Goal: Transaction & Acquisition: Purchase product/service

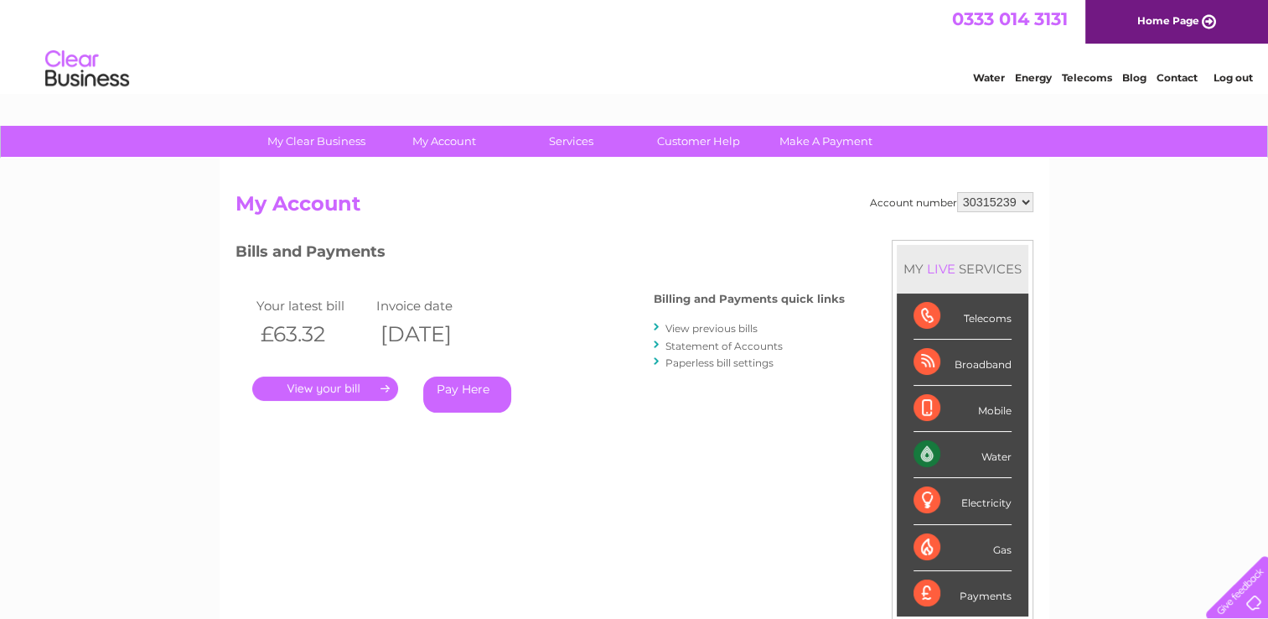
click at [83, 64] on img at bounding box center [86, 69] width 85 height 51
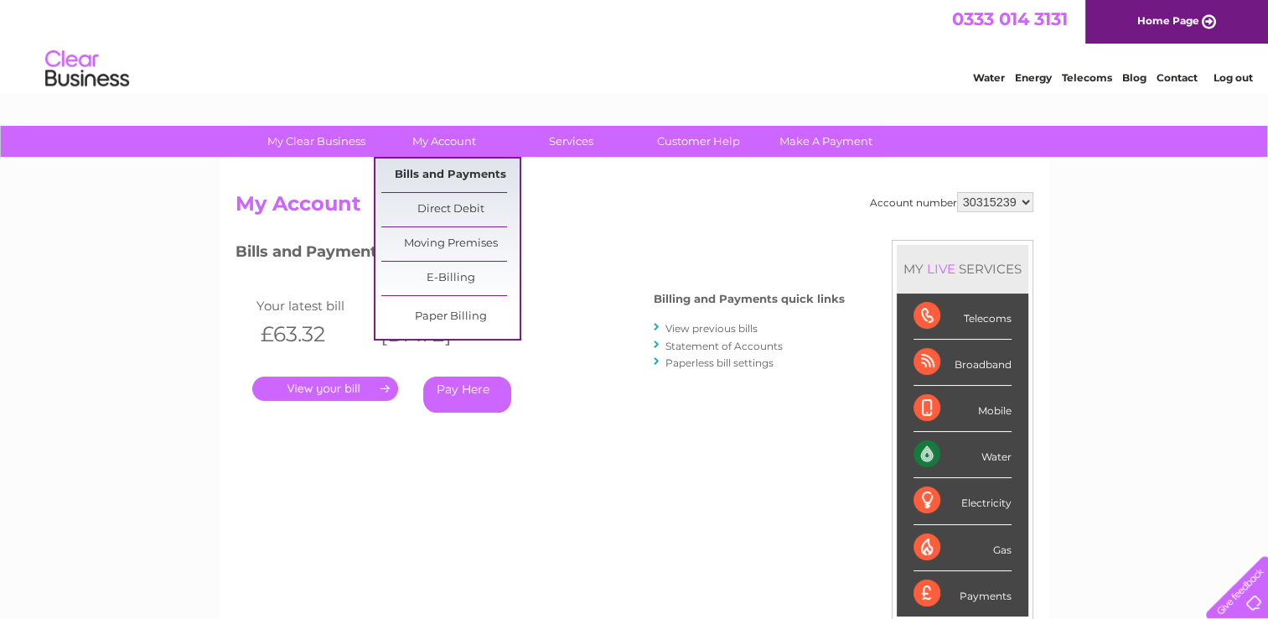
click at [444, 173] on link "Bills and Payments" at bounding box center [450, 175] width 138 height 34
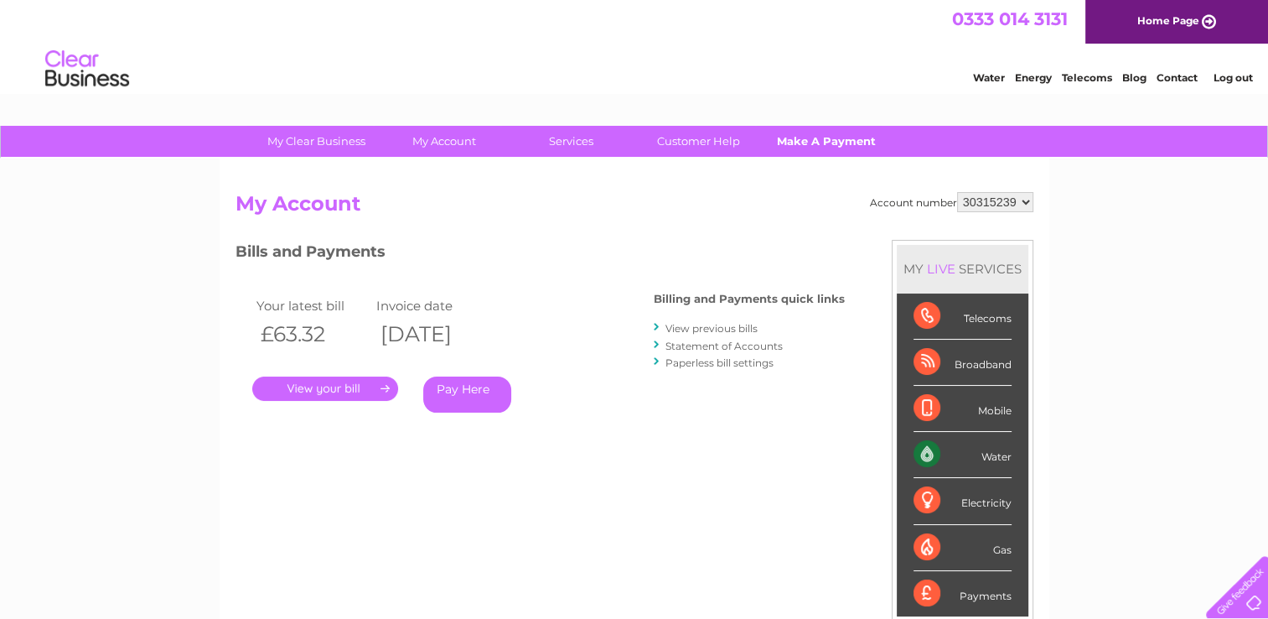
click at [814, 142] on link "Make A Payment" at bounding box center [826, 141] width 138 height 31
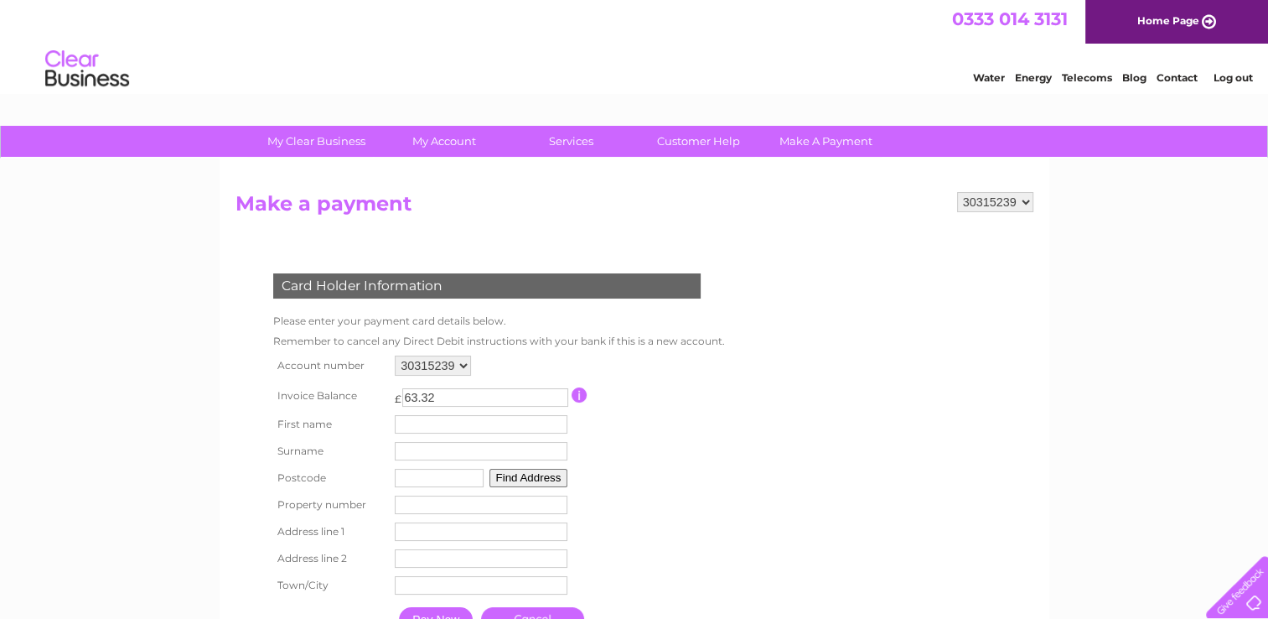
click at [84, 77] on img at bounding box center [86, 69] width 85 height 51
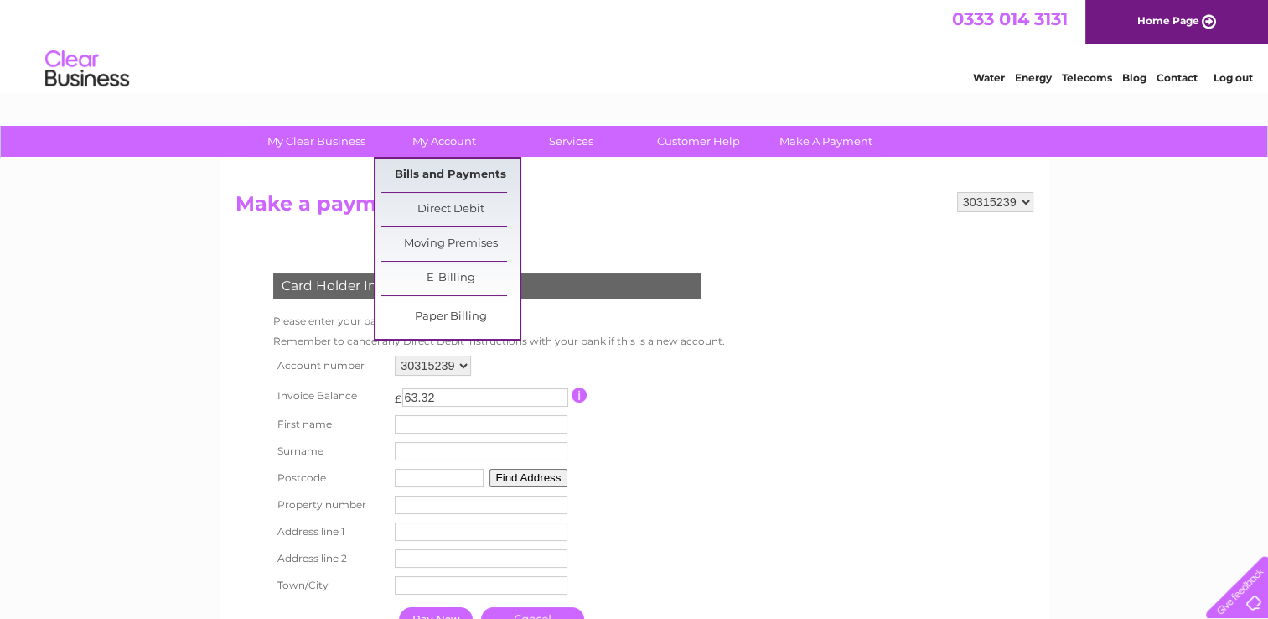
click at [453, 177] on link "Bills and Payments" at bounding box center [450, 175] width 138 height 34
